Goal: Information Seeking & Learning: Learn about a topic

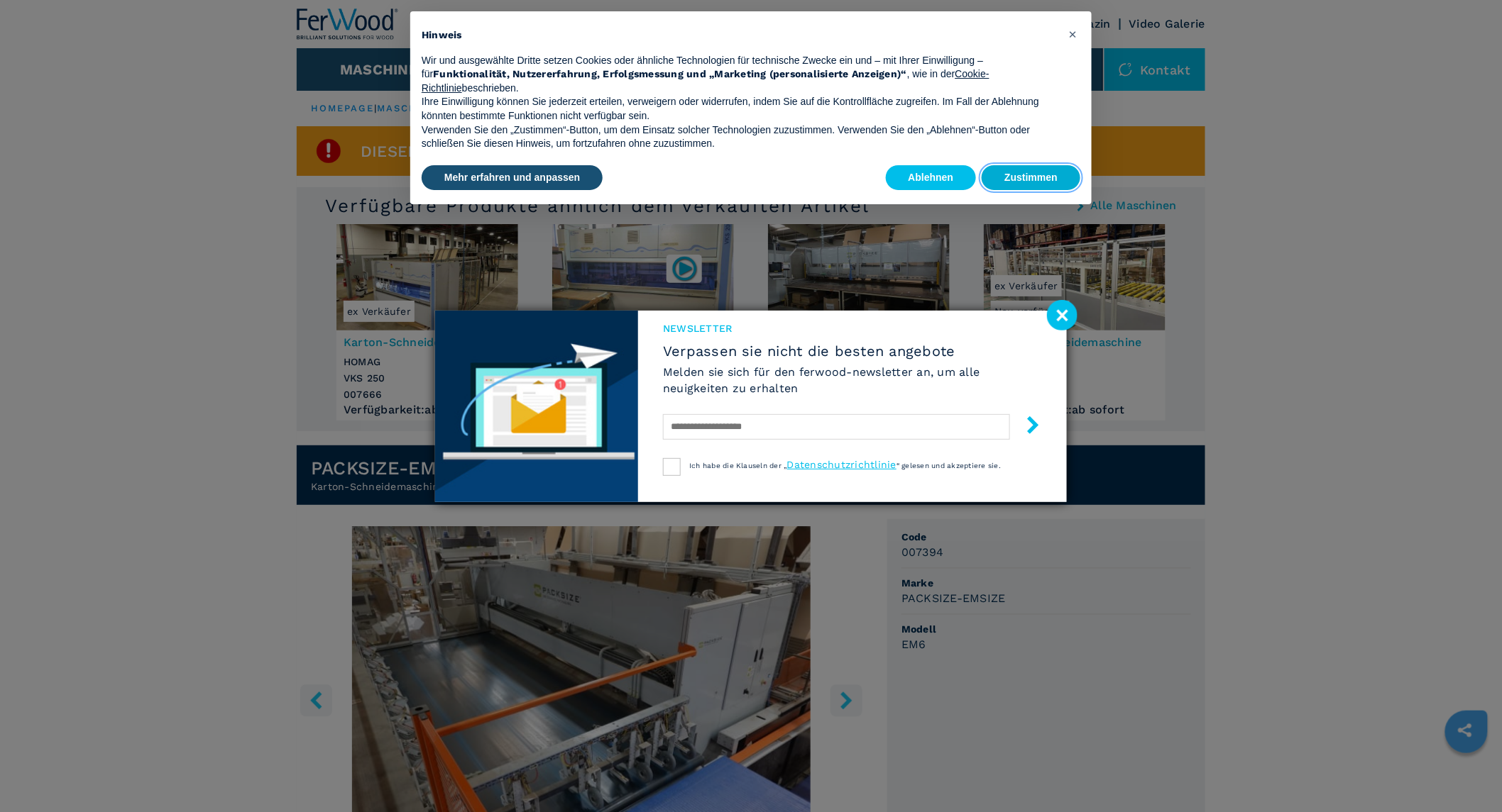
click at [1024, 175] on button "Zustimmen" at bounding box center [1030, 178] width 98 height 25
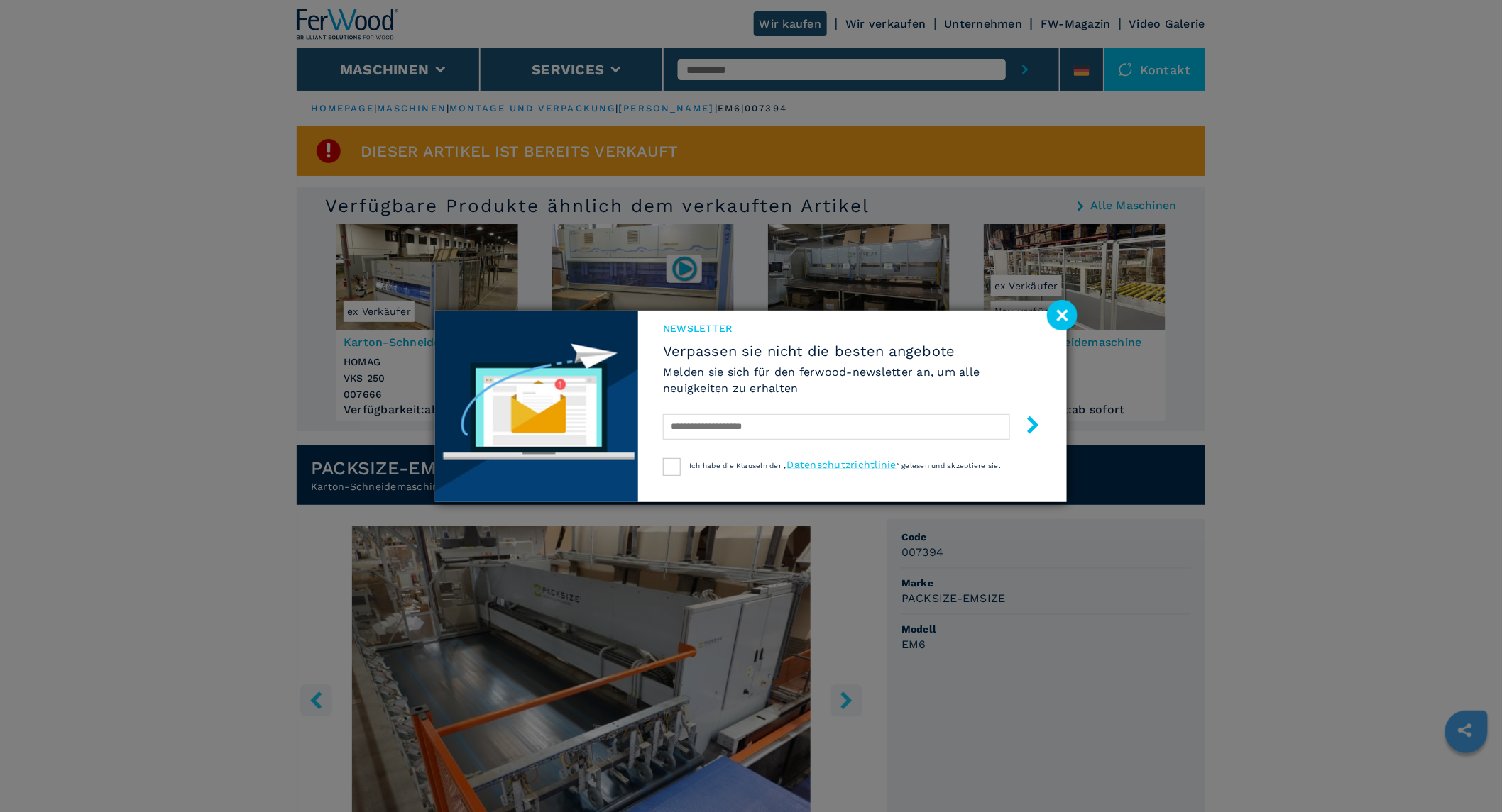
click at [1059, 322] on image at bounding box center [1062, 315] width 30 height 30
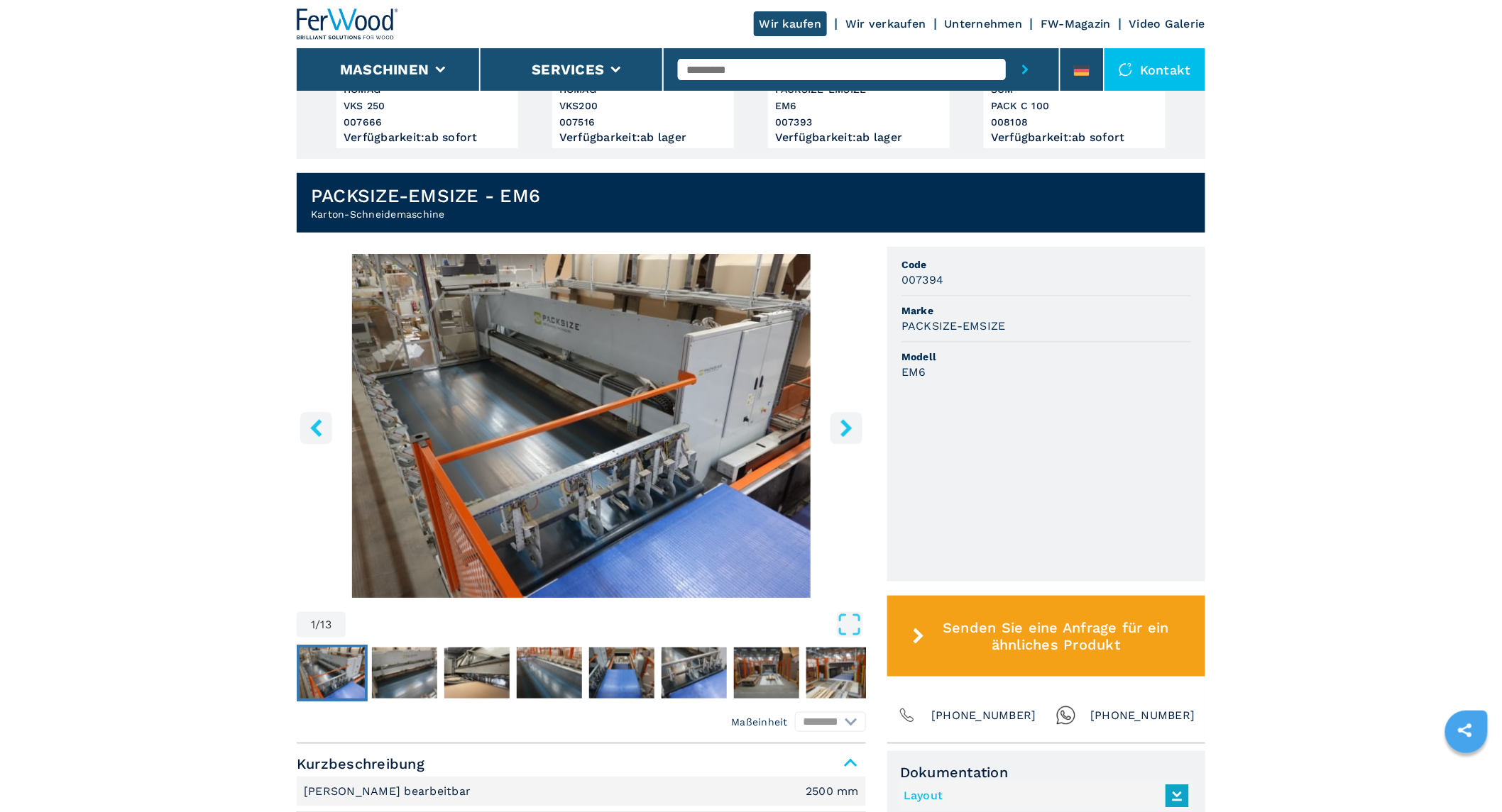
scroll to position [315, 0]
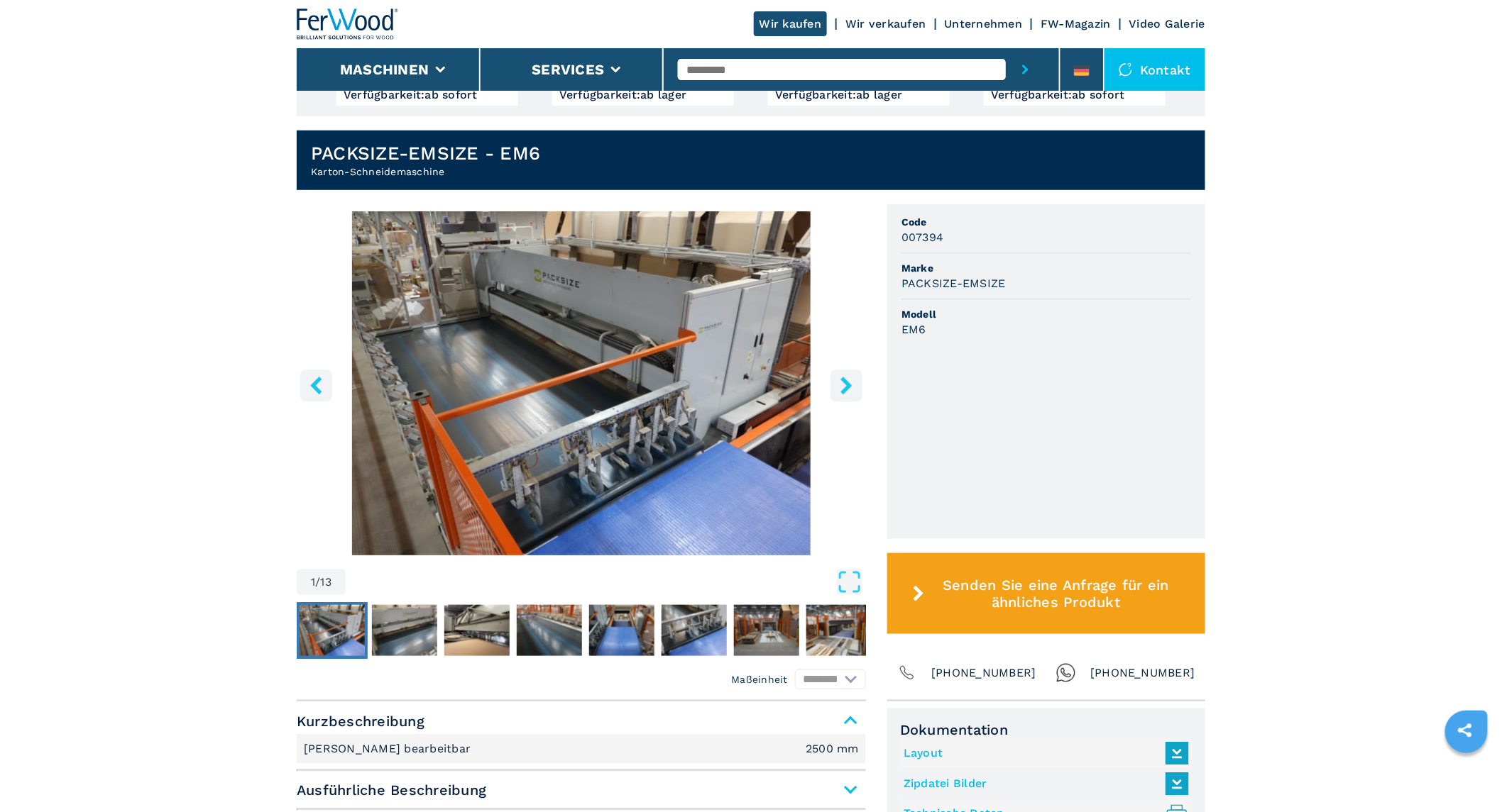
click at [627, 434] on img "Go to Slide 1" at bounding box center [581, 384] width 570 height 344
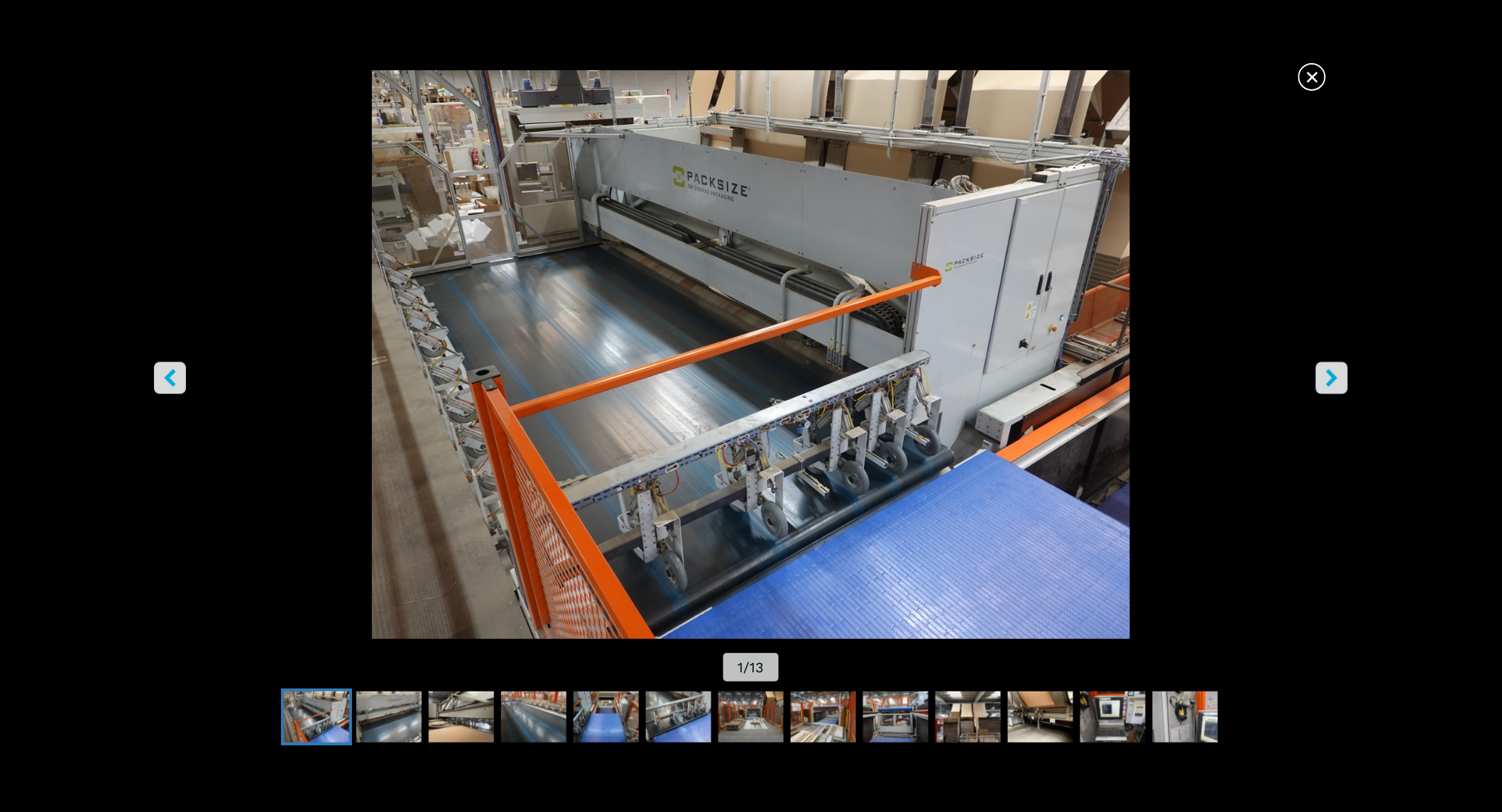
click at [1310, 86] on span "×" at bounding box center [1312, 75] width 25 height 25
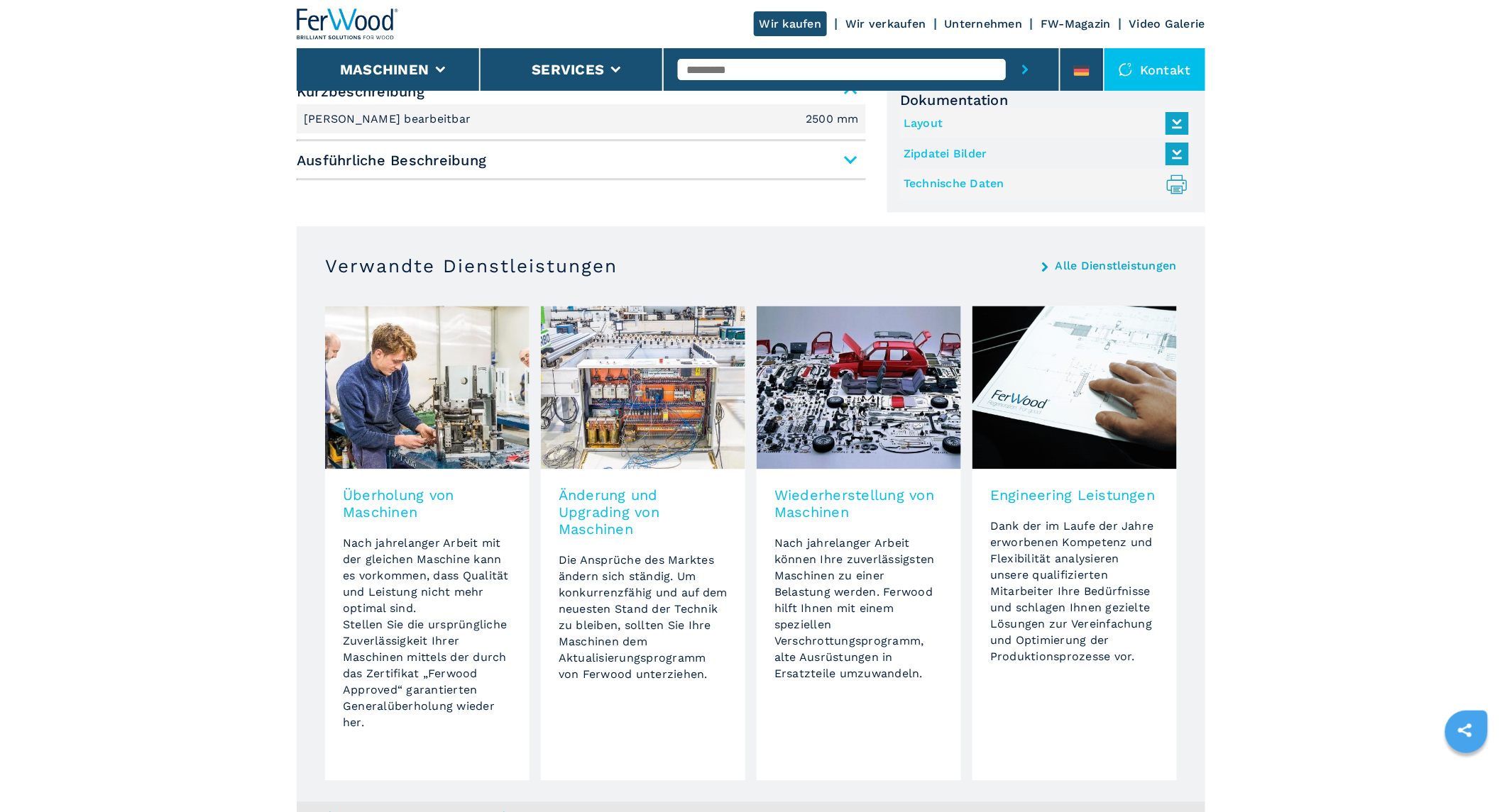
scroll to position [946, 0]
click at [664, 173] on div "Kurzbeschreibung Max Breite bearbeitbar 2500 mm Ausführliche Beschreibung Unter…" at bounding box center [581, 129] width 570 height 102
click at [670, 154] on span "Ausführliche Beschreibung" at bounding box center [581, 160] width 570 height 25
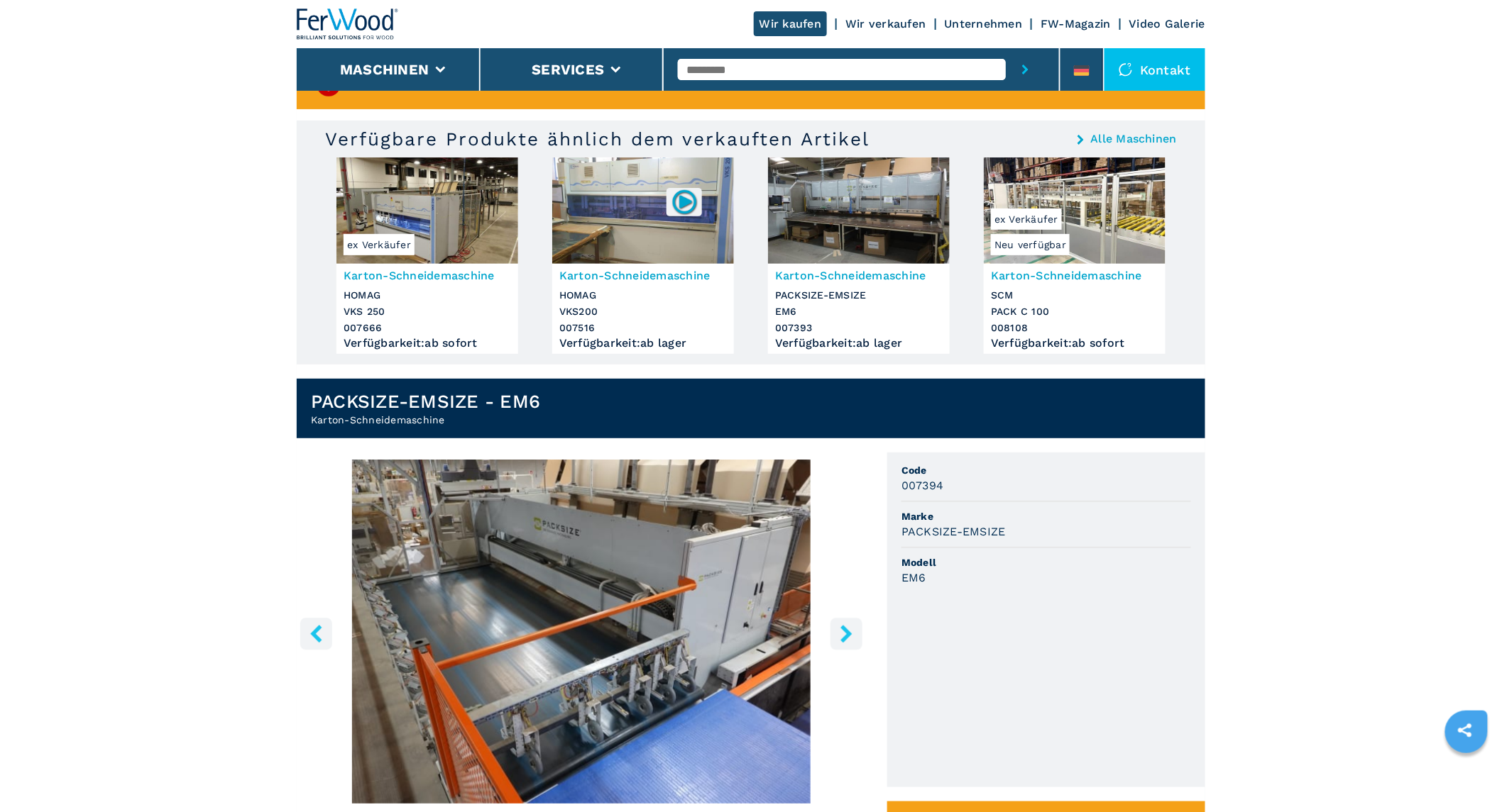
scroll to position [79, 0]
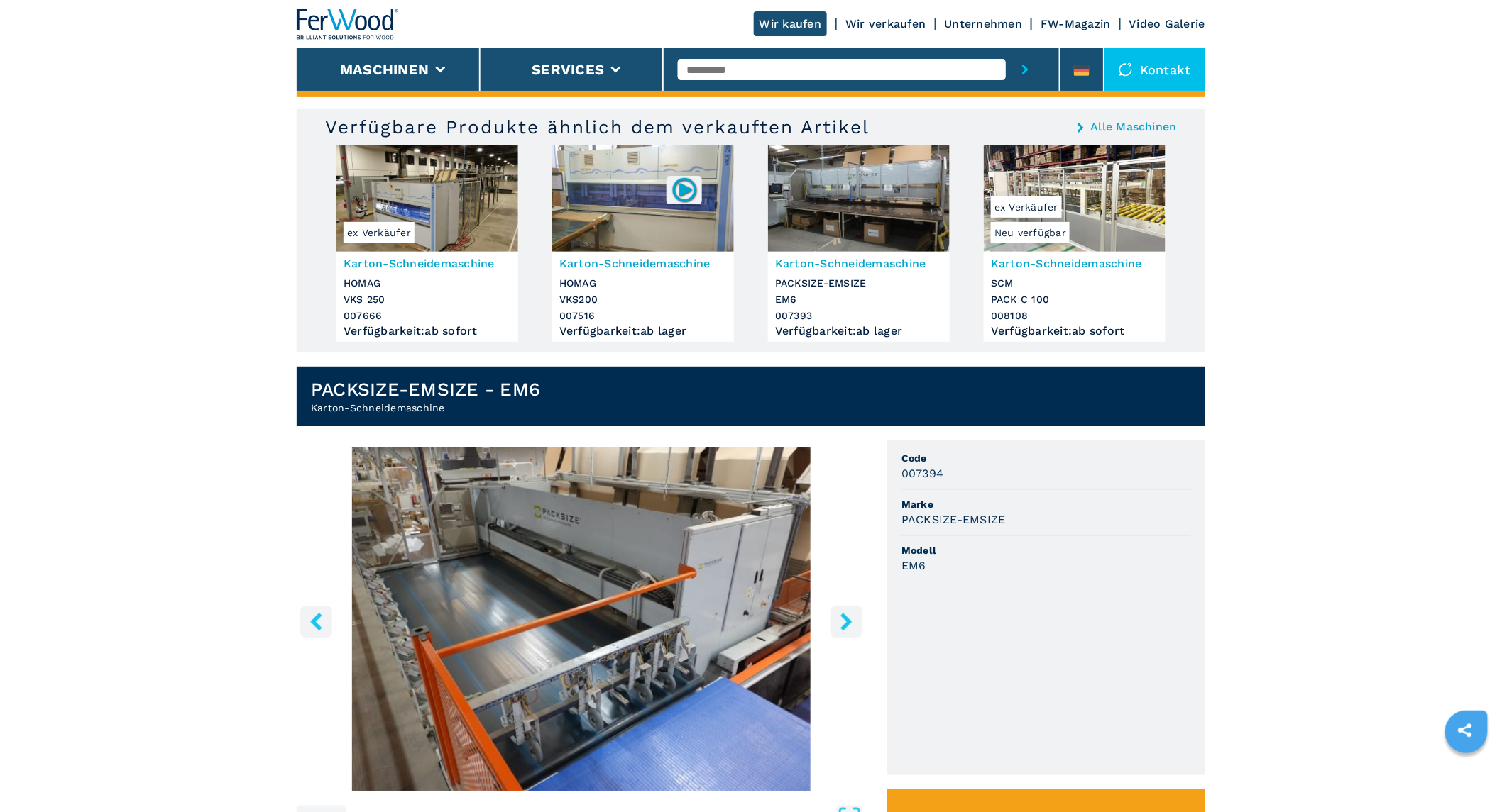
click at [685, 188] on img at bounding box center [684, 190] width 28 height 28
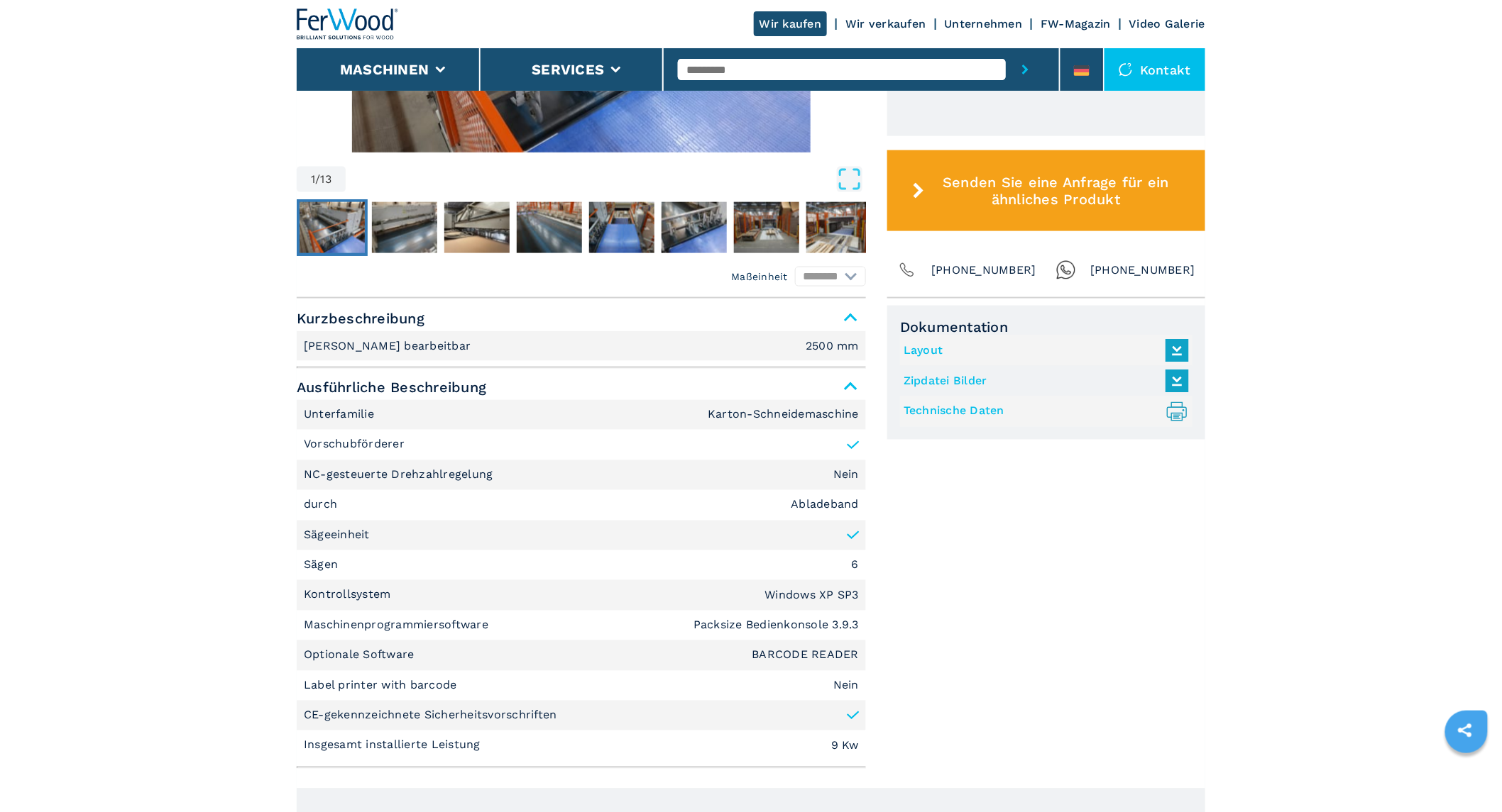
scroll to position [946, 0]
